Goal: Transaction & Acquisition: Purchase product/service

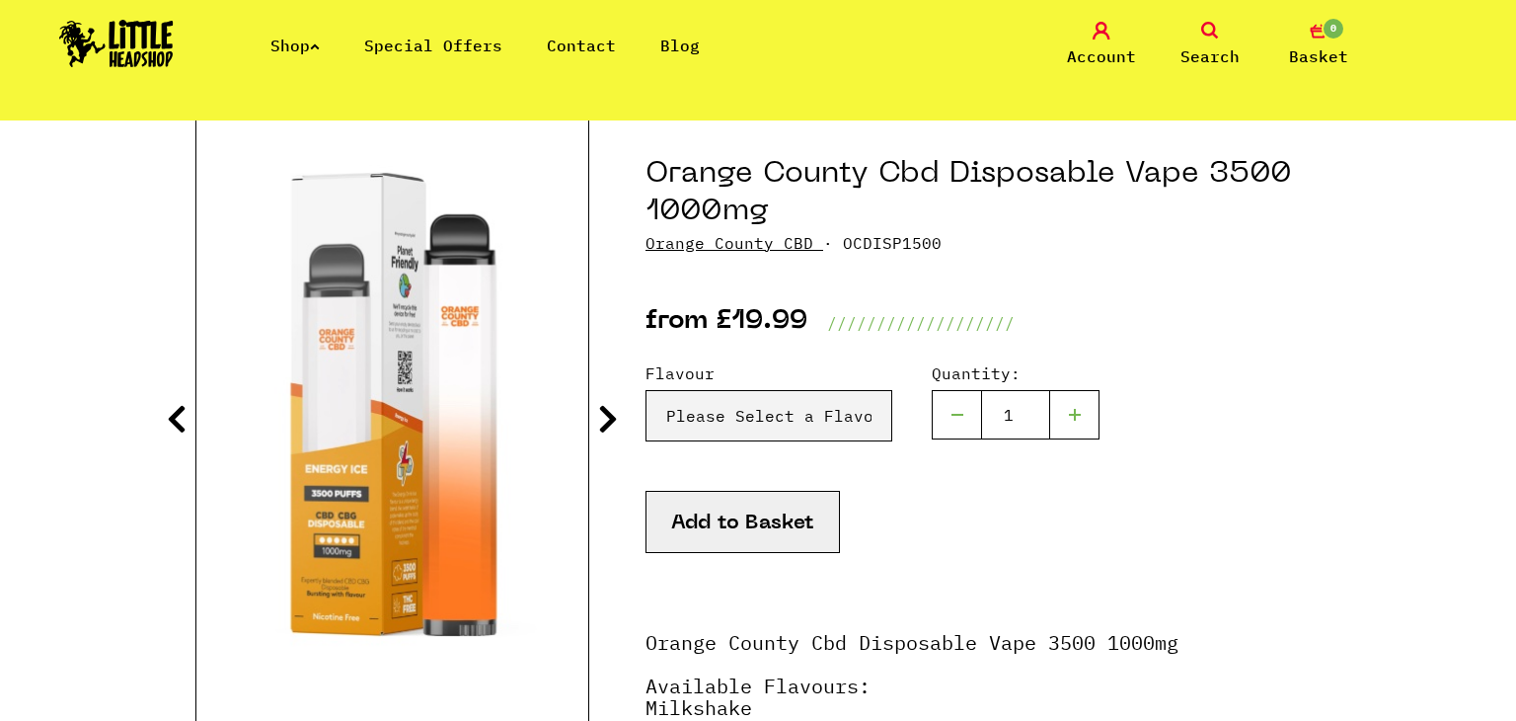
scroll to position [197, 0]
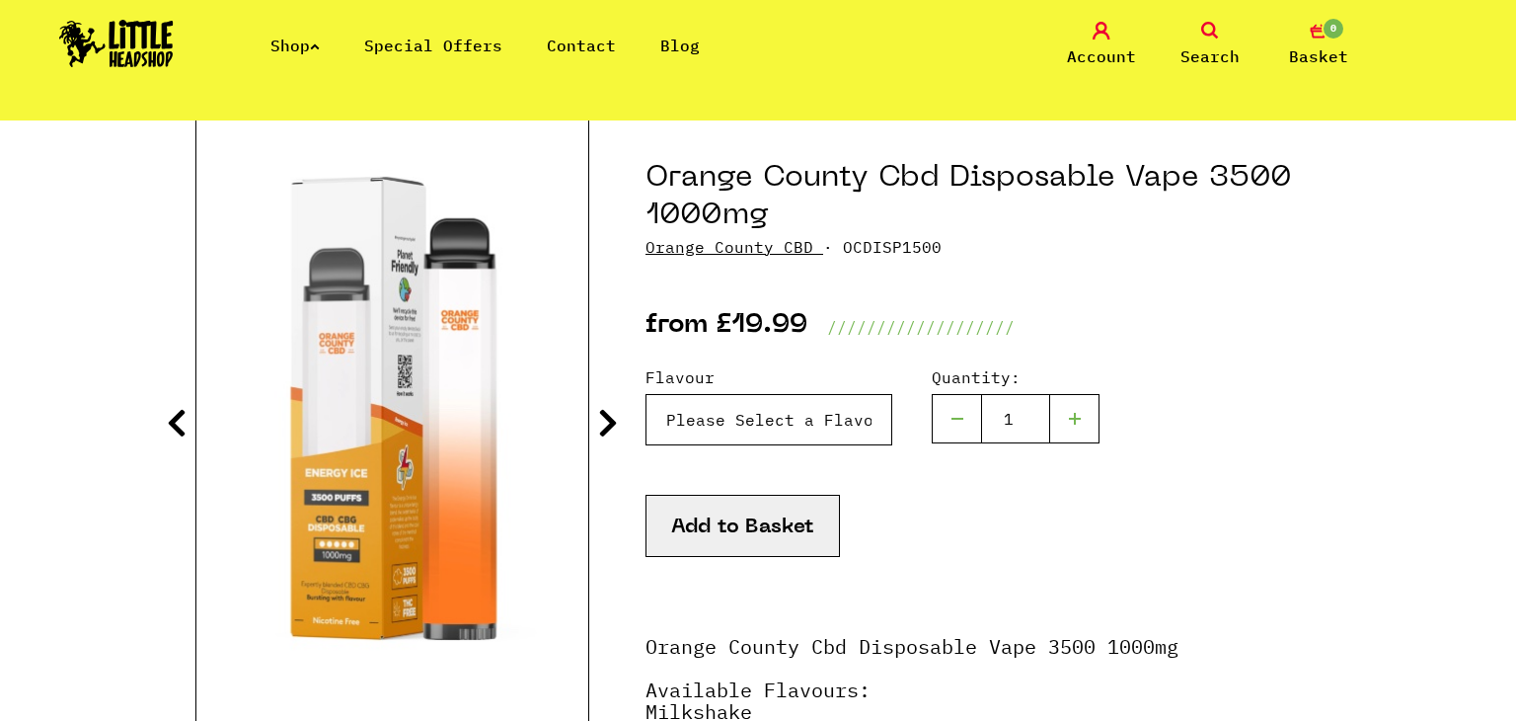
click at [765, 411] on select "Please Select a Flavour Milkshake - £19.99 Energy Ice - £19.99 Kiwi - Guava & P…" at bounding box center [769, 419] width 247 height 51
select select "1397"
click at [646, 394] on select "Please Select a Flavour Milkshake - £19.99 Energy Ice - £19.99 Kiwi - Guava & P…" at bounding box center [769, 419] width 247 height 51
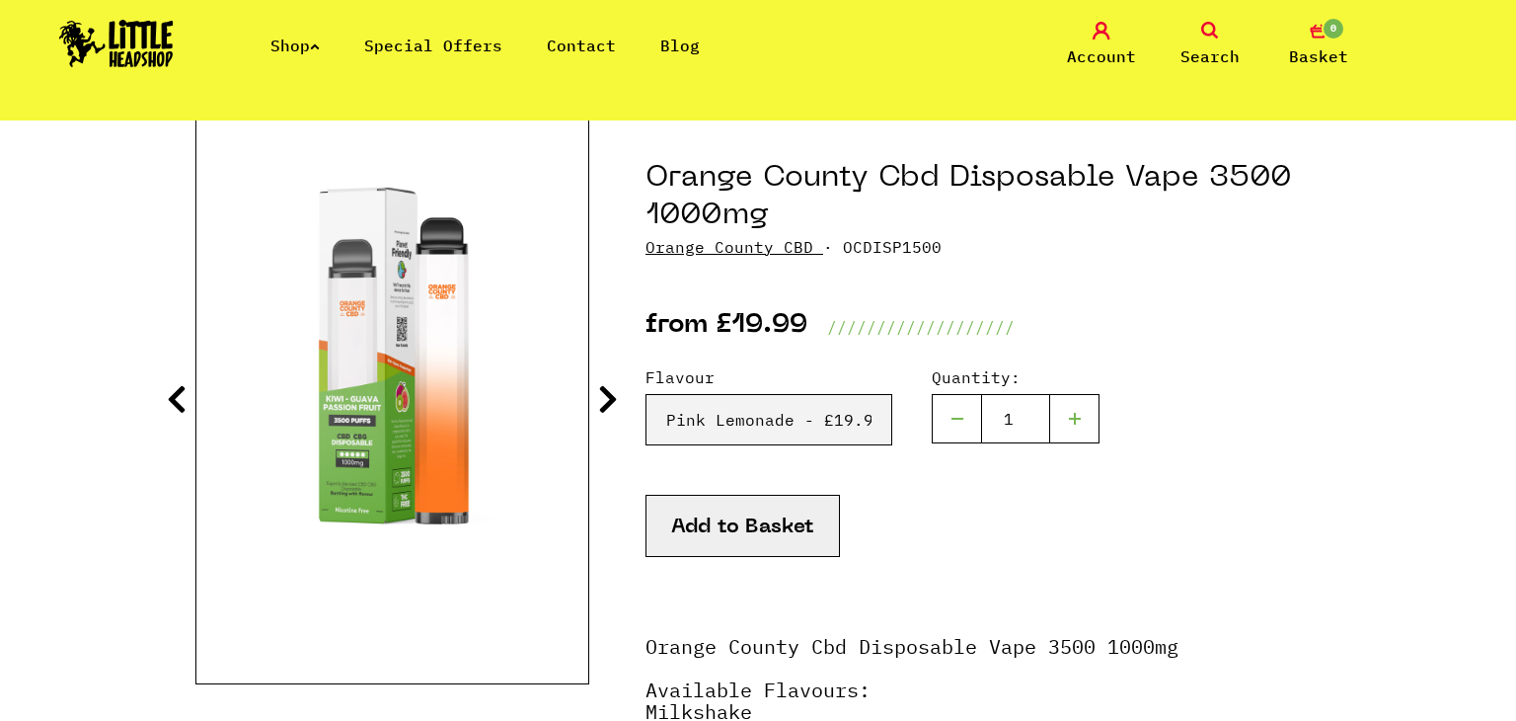
click at [1205, 498] on div "Add to Basket" at bounding box center [983, 551] width 675 height 112
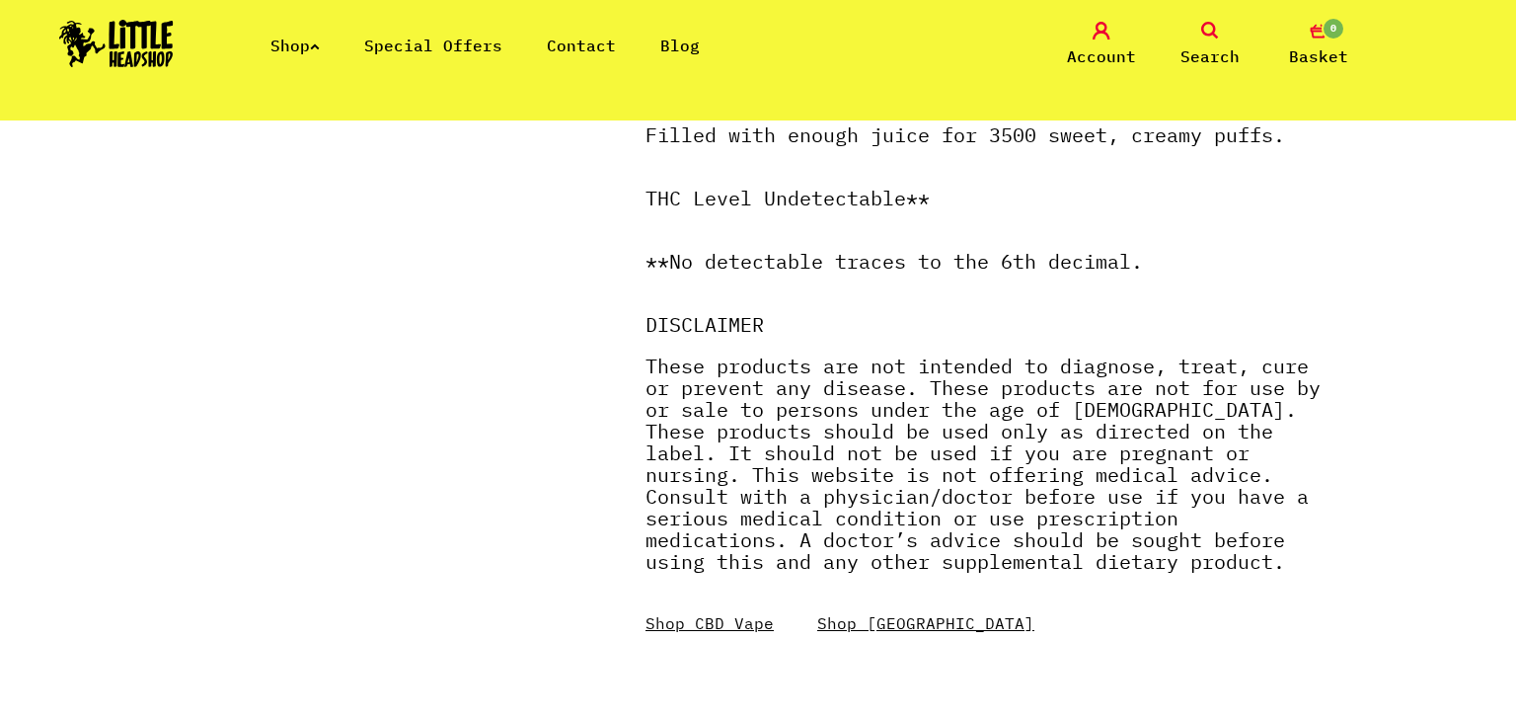
scroll to position [1066, 0]
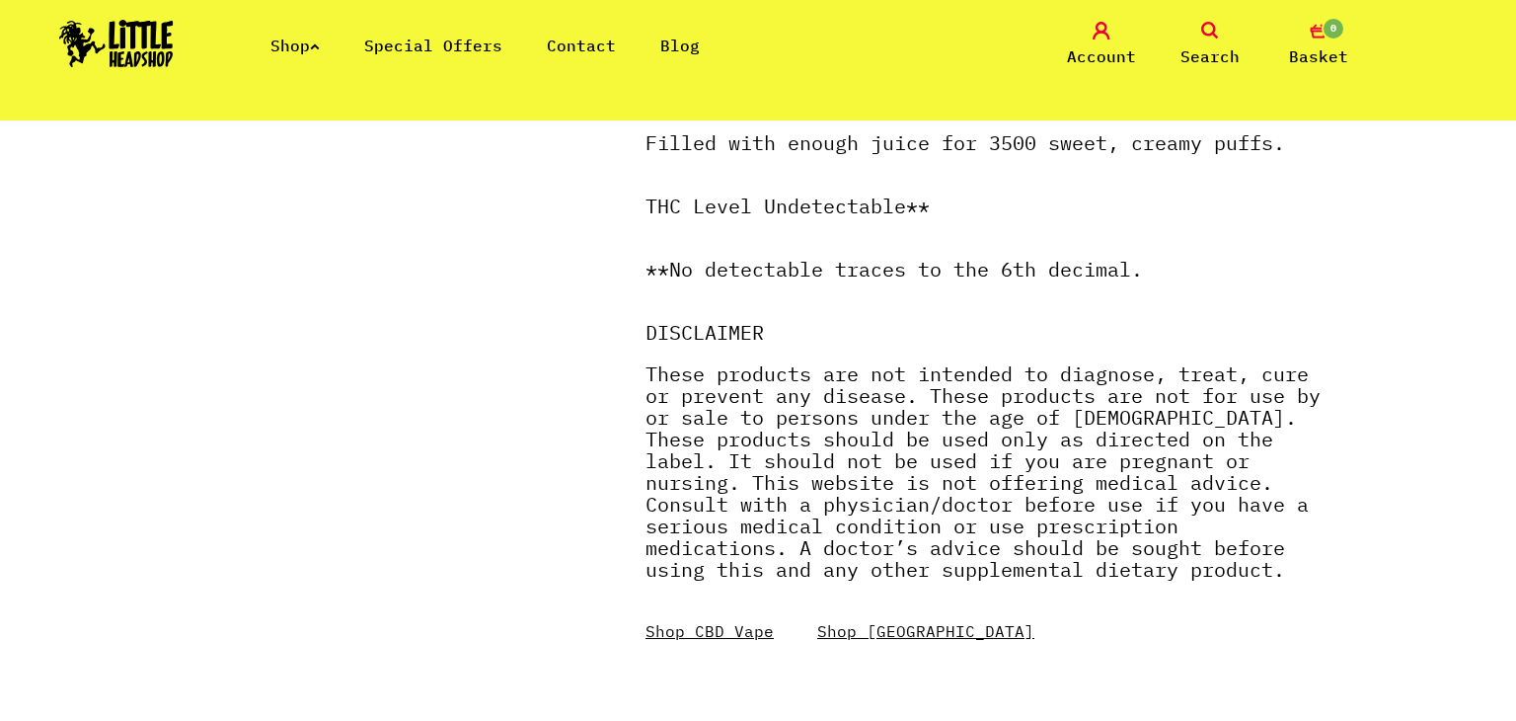
click at [316, 47] on link "Shop" at bounding box center [294, 46] width 49 height 20
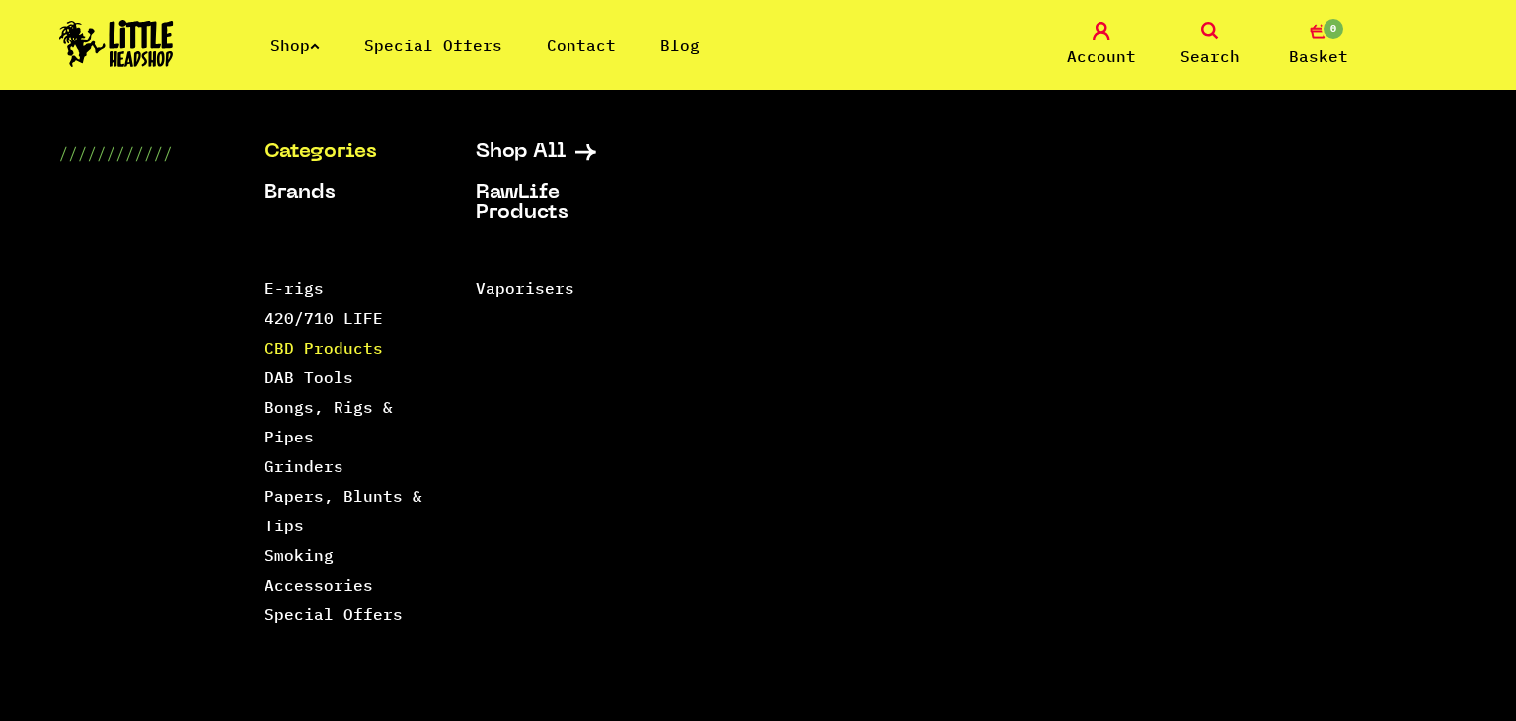
click at [356, 342] on link "CBD Products" at bounding box center [324, 348] width 118 height 20
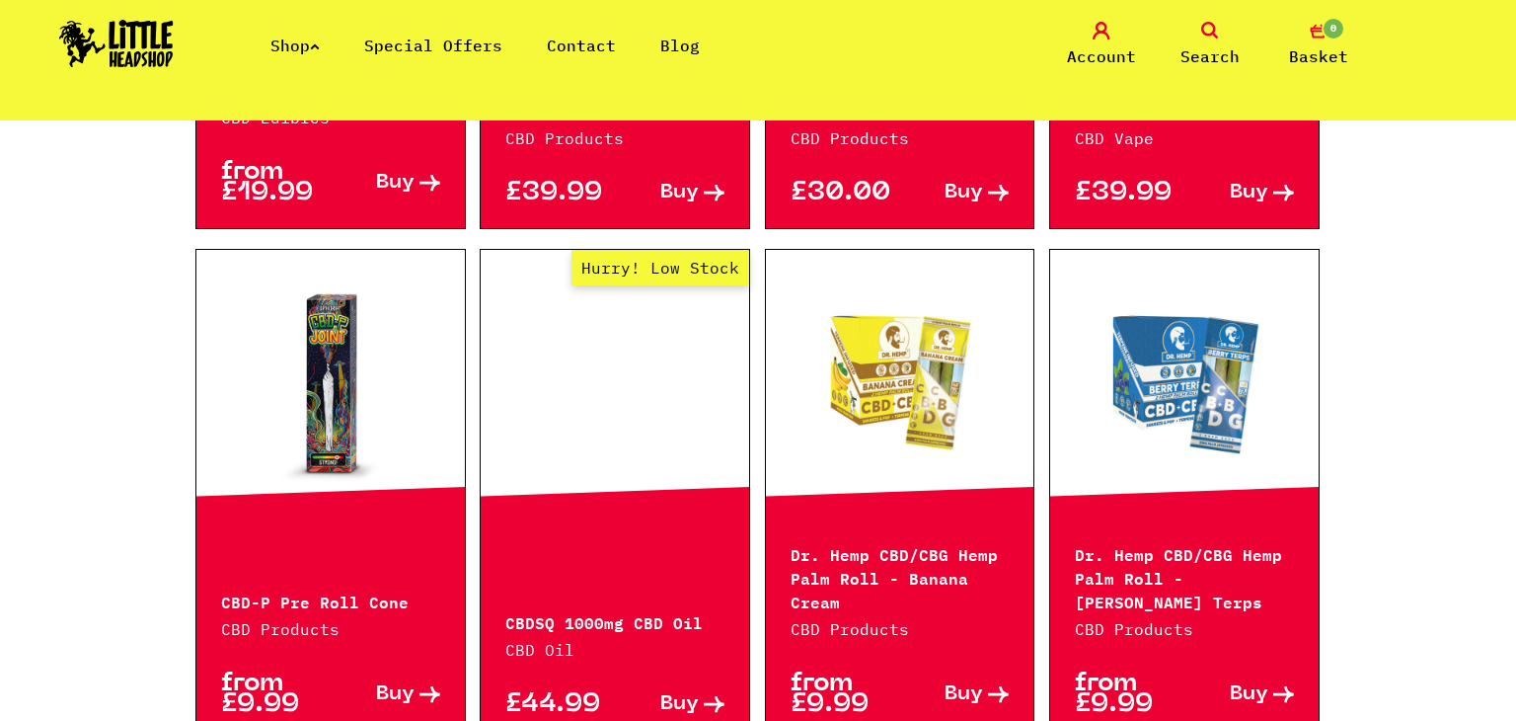
scroll to position [1106, 0]
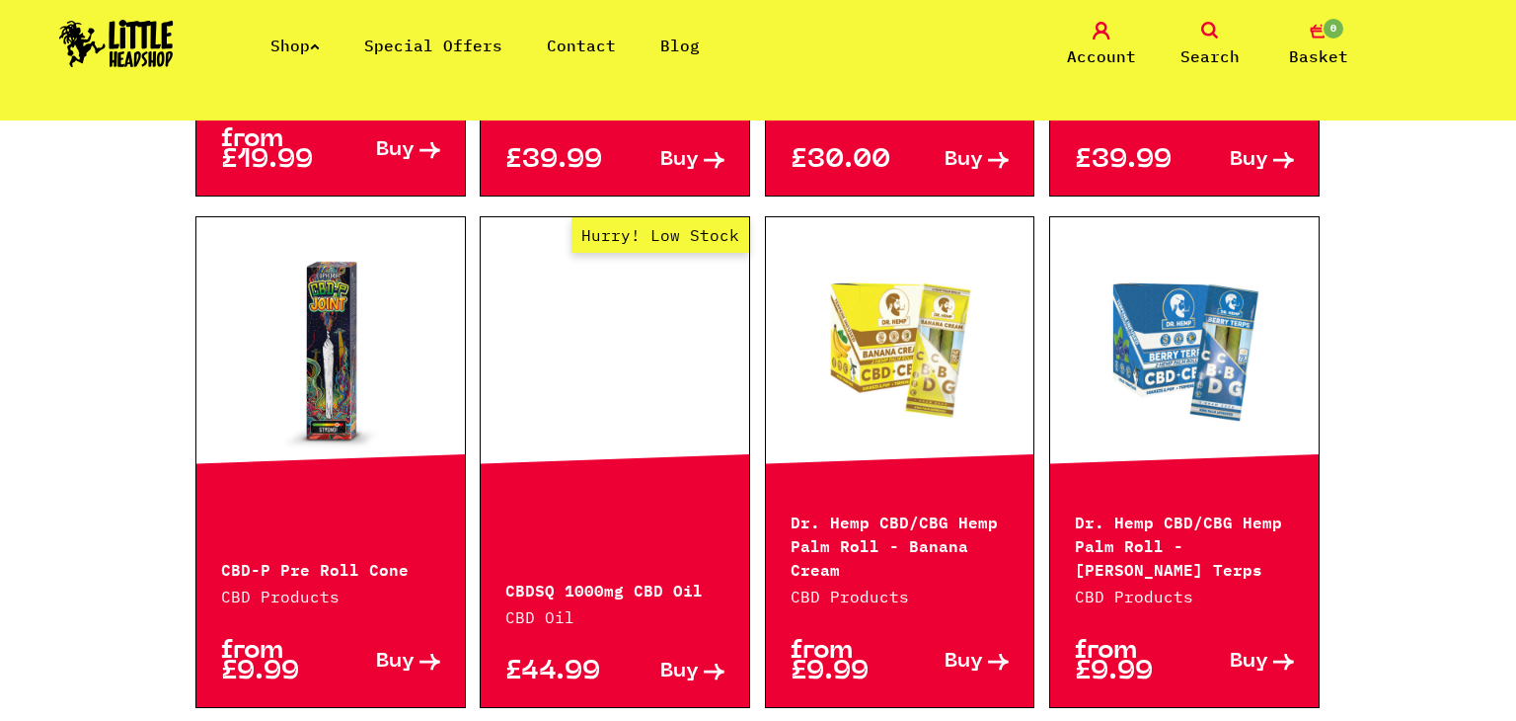
click at [394, 557] on div "CBD-P Pre Roll Cone CBD Products" at bounding box center [330, 569] width 268 height 77
click at [378, 556] on p "CBD-P Pre Roll Cone" at bounding box center [330, 568] width 219 height 24
click at [353, 406] on link at bounding box center [330, 350] width 268 height 197
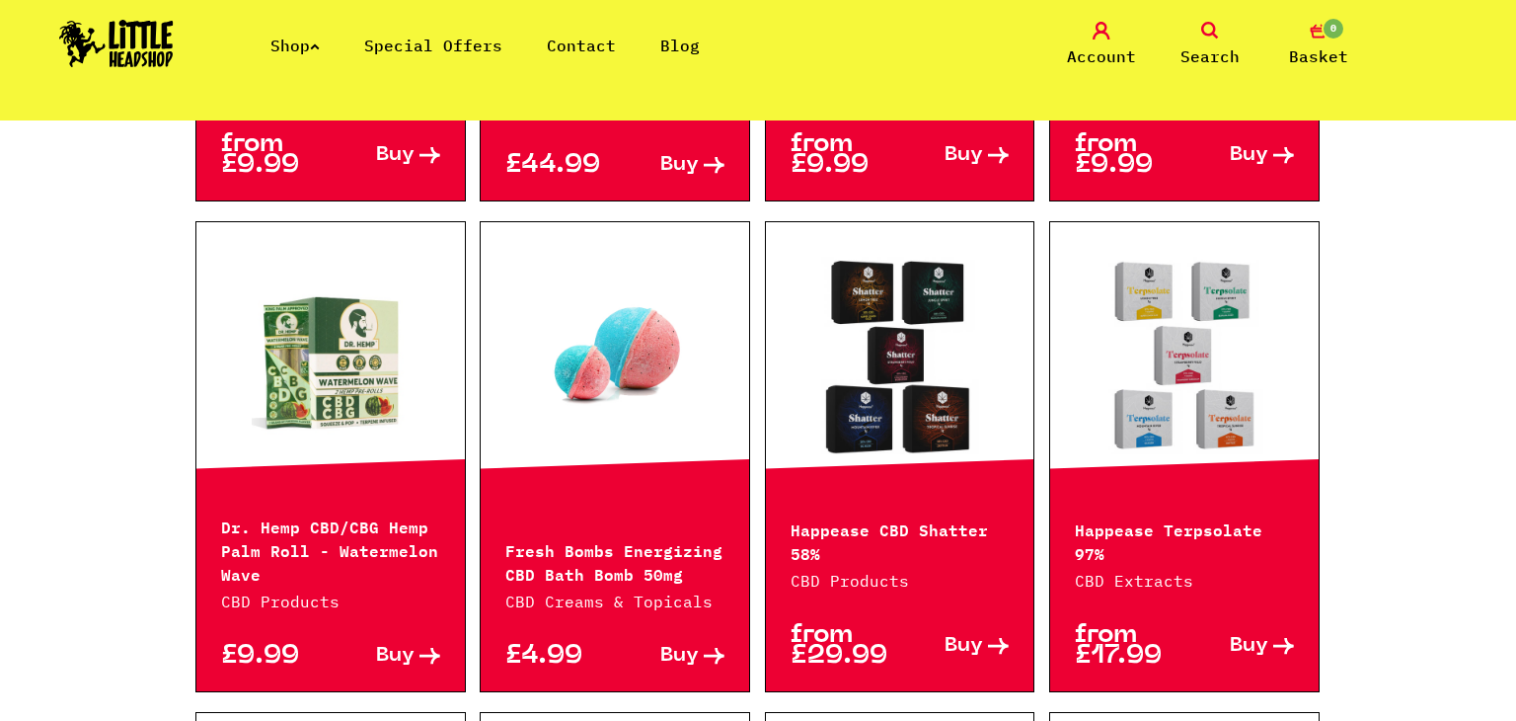
scroll to position [1658, 0]
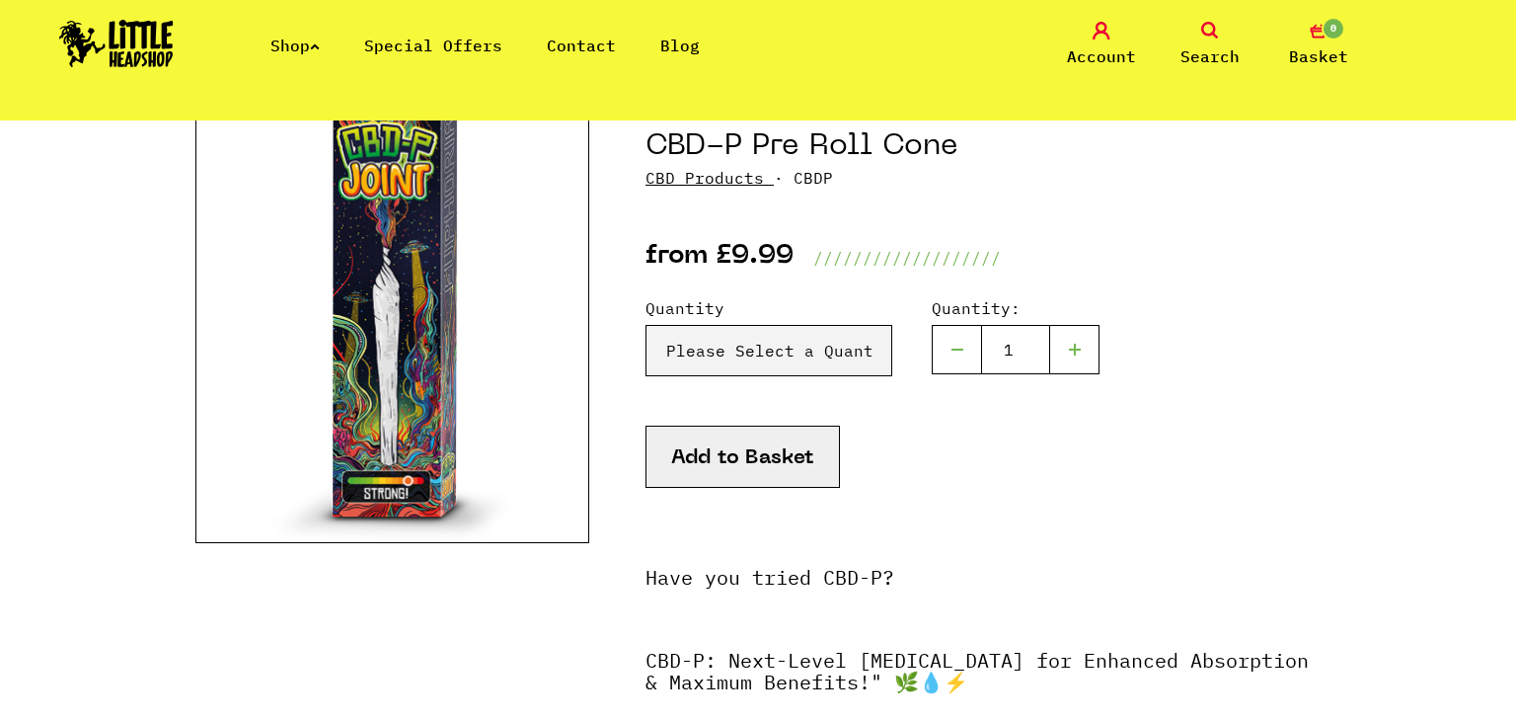
scroll to position [237, 0]
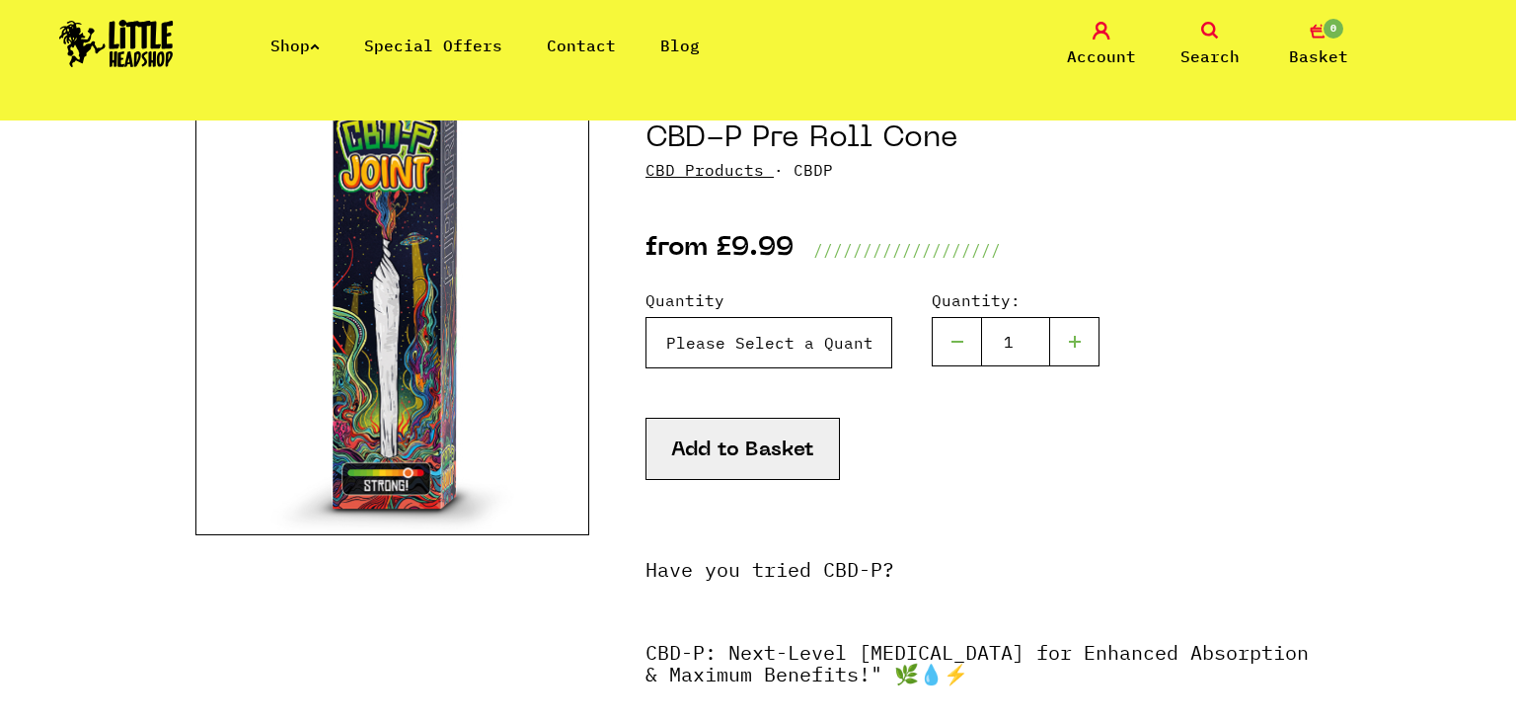
click at [726, 333] on select "Please Select a Quantity X 1 - £9.99 X 3 - £24.99" at bounding box center [769, 342] width 247 height 51
select select "1966"
click at [646, 317] on select "Please Select a Quantity X 1 - £9.99 X 3 - £24.99" at bounding box center [769, 342] width 247 height 51
click at [1261, 511] on div "Add to Basket" at bounding box center [983, 474] width 675 height 112
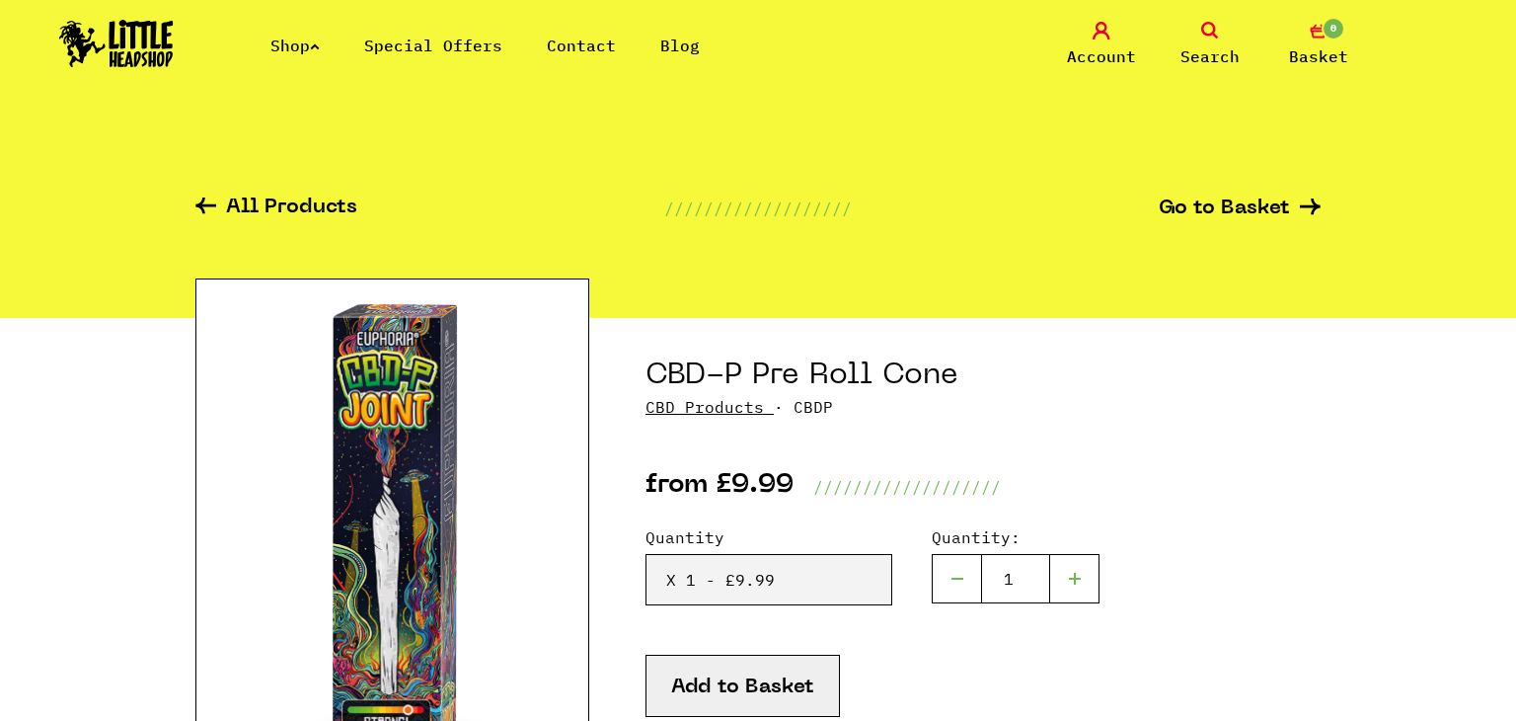
scroll to position [39, 0]
